Goal: Transaction & Acquisition: Download file/media

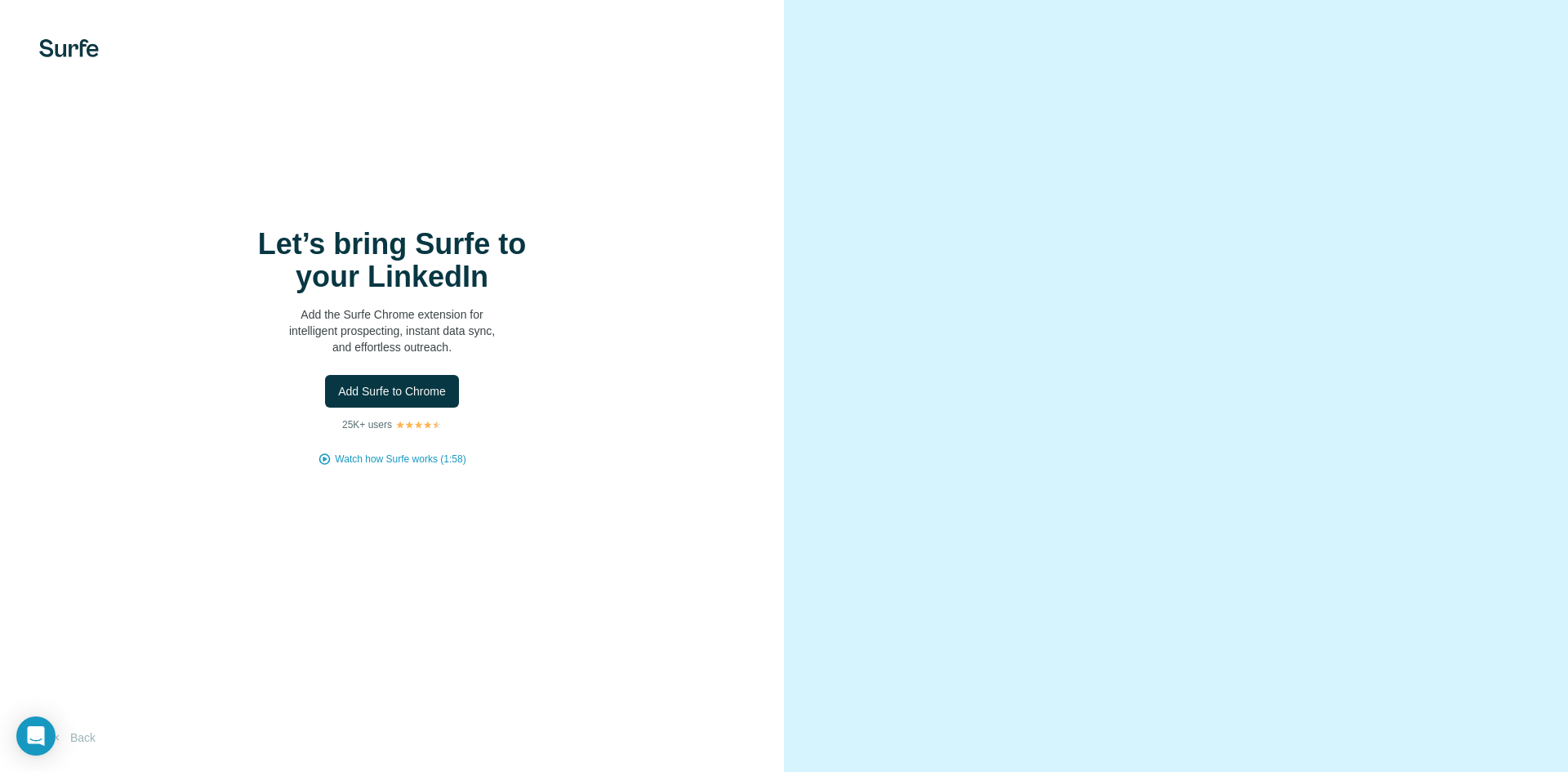
click at [57, 54] on img at bounding box center [69, 48] width 60 height 18
click at [398, 390] on span "Add Surfe to Chrome" at bounding box center [392, 391] width 108 height 16
